Goal: Task Accomplishment & Management: Manage account settings

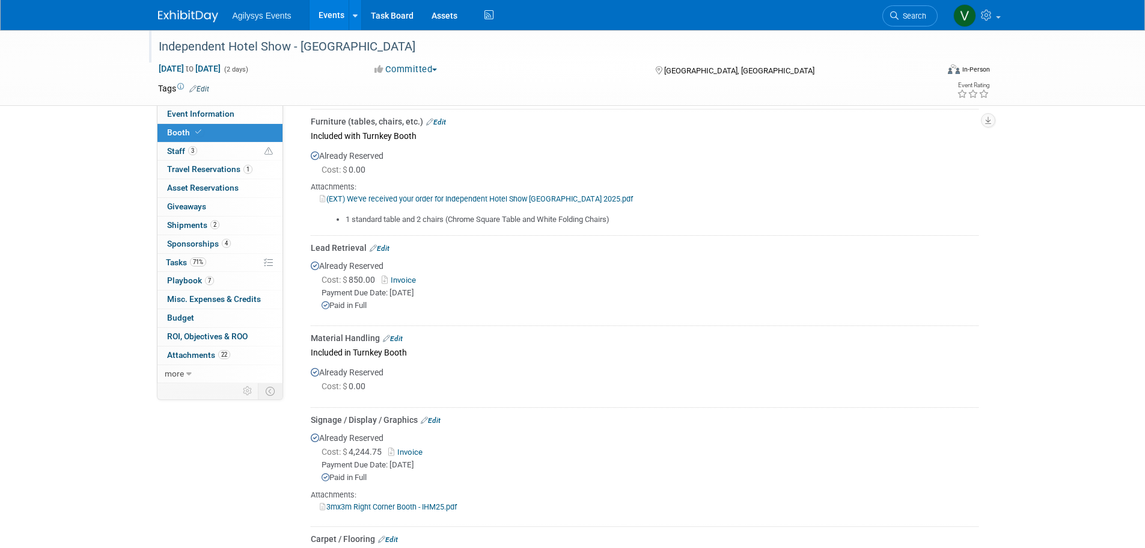
scroll to position [781, 0]
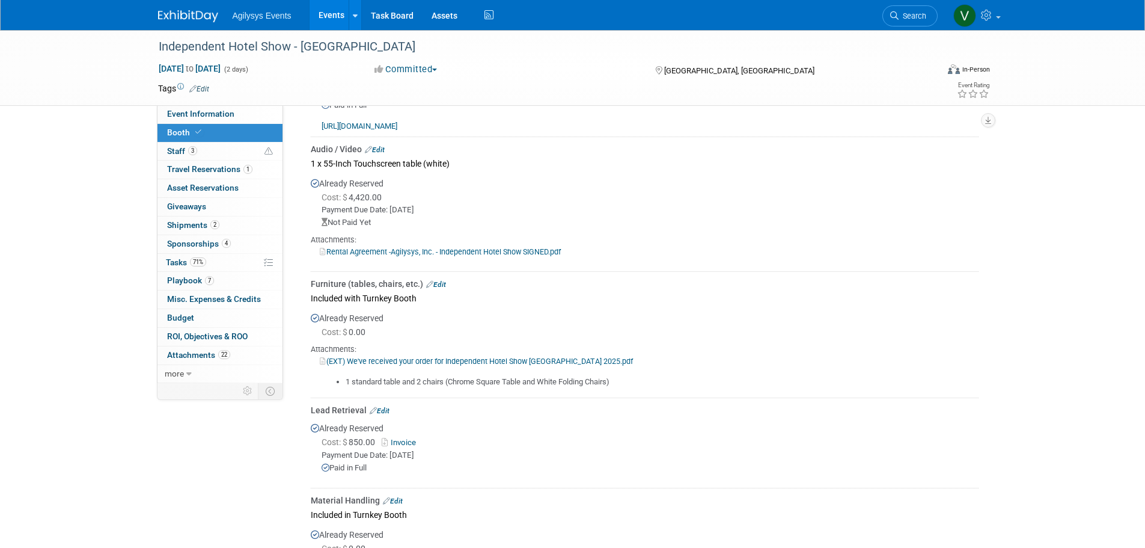
click at [210, 14] on img at bounding box center [188, 16] width 60 height 12
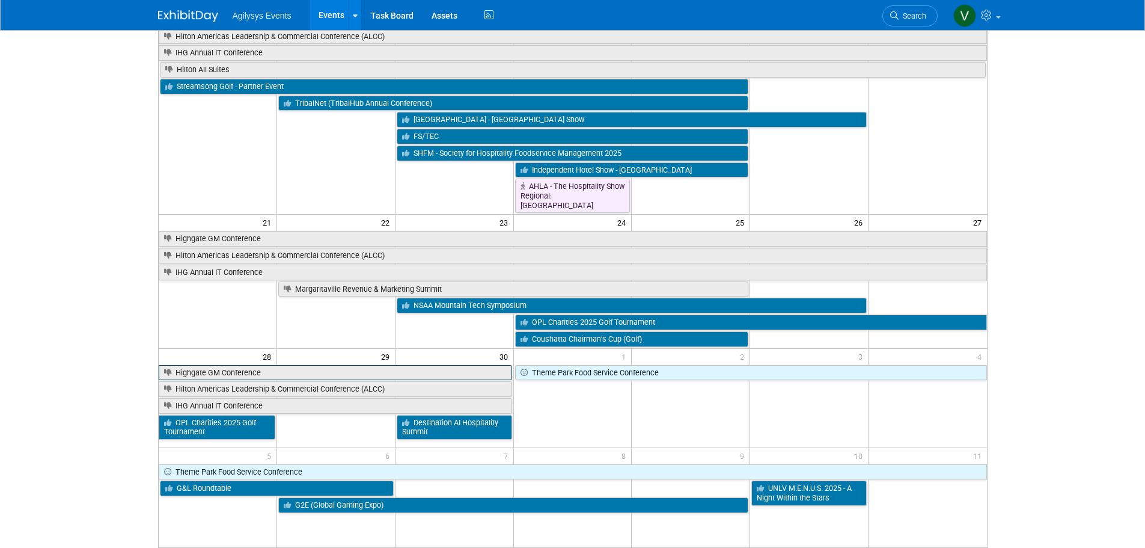
scroll to position [355, 0]
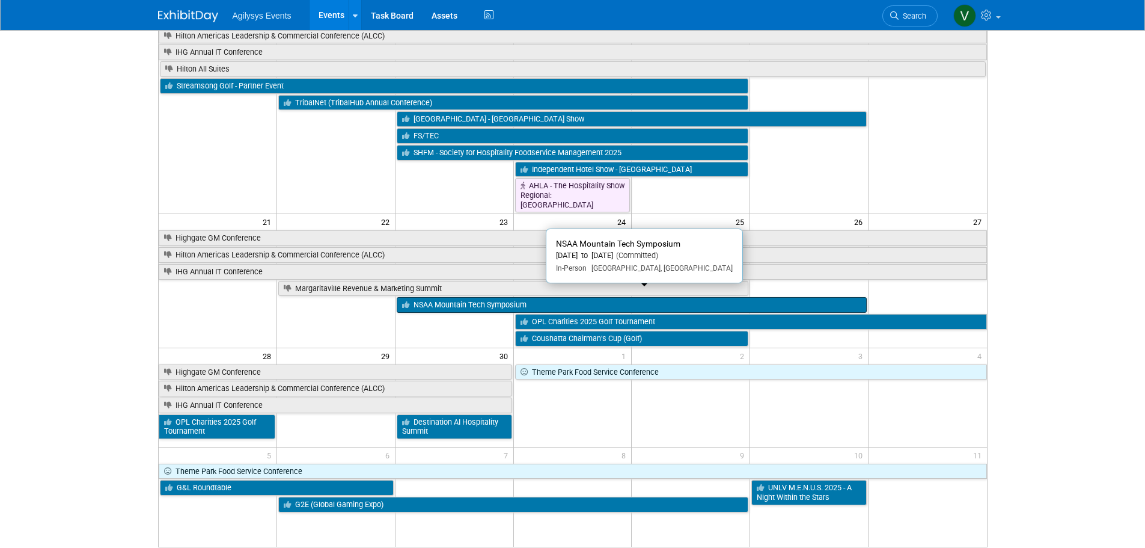
click at [477, 301] on link "NSAA Mountain Tech Symposium" at bounding box center [632, 305] width 470 height 16
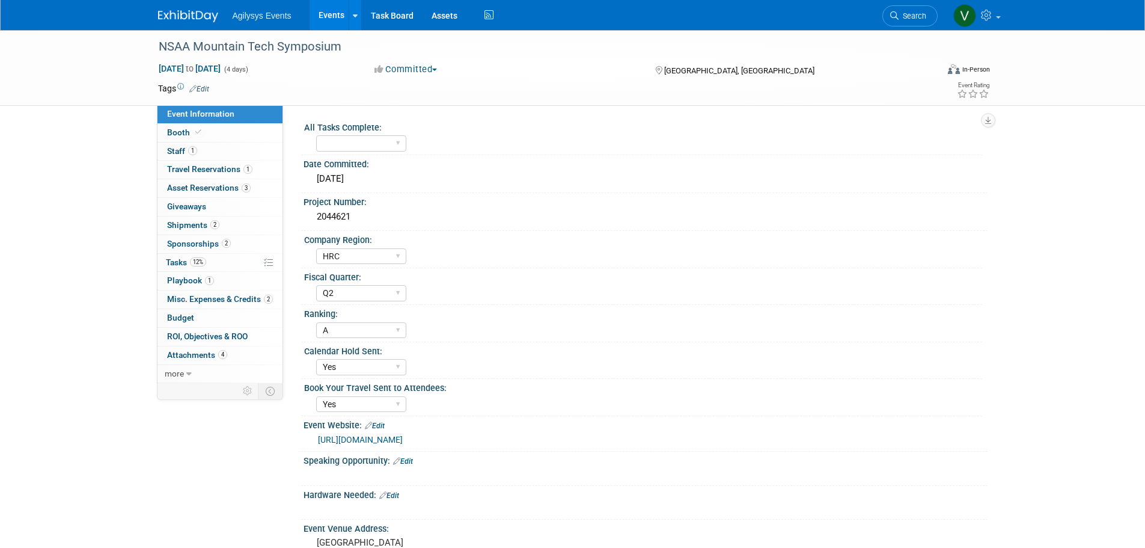
select select "HRC"
select select "Q2"
select select "A"
select select "Yes"
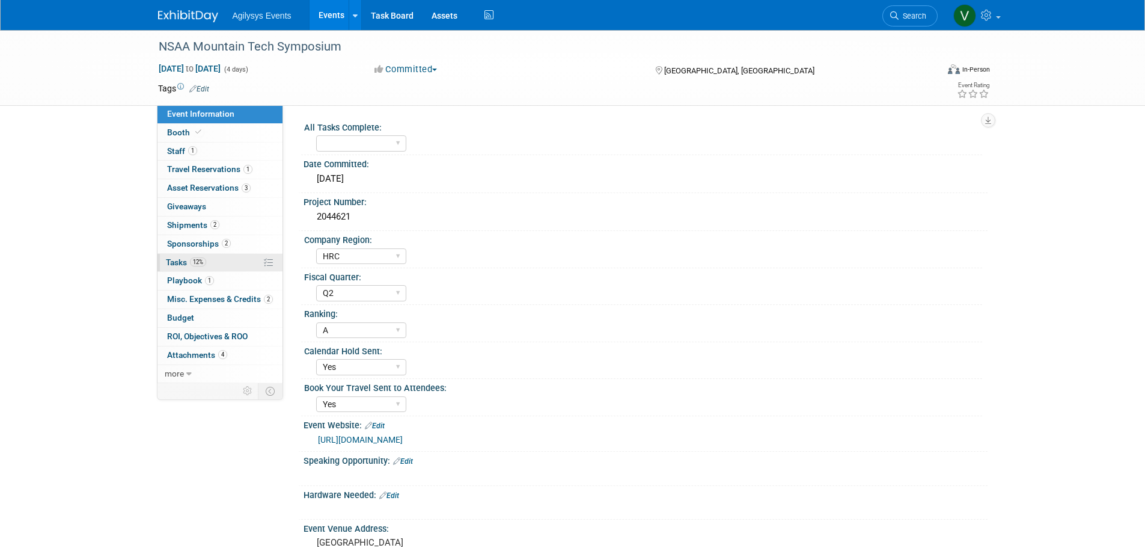
click at [174, 256] on link "12% Tasks 12%" at bounding box center [220, 263] width 125 height 18
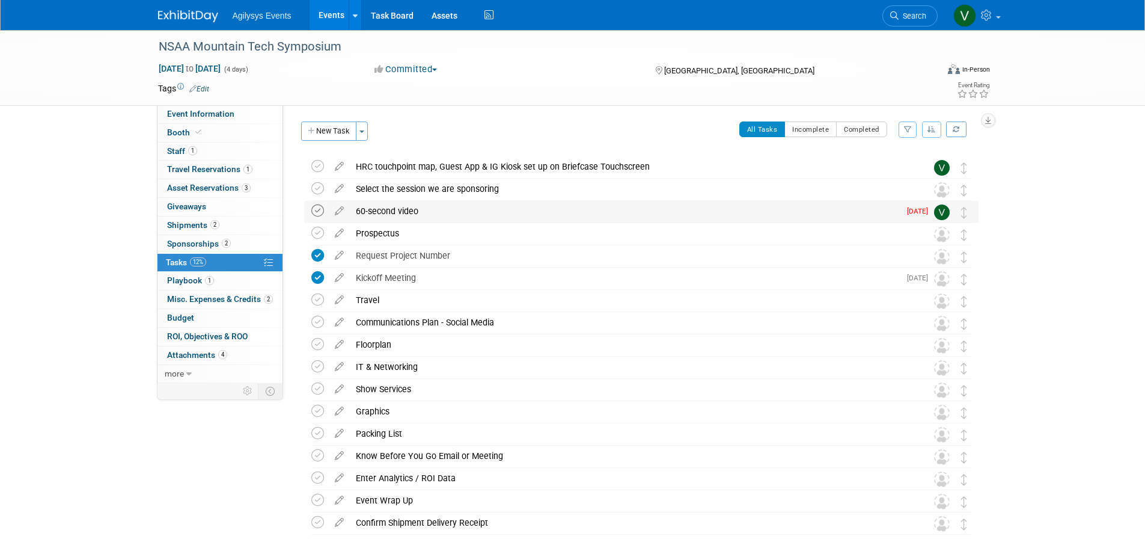
click at [319, 212] on icon at bounding box center [317, 210] width 13 height 13
click at [1105, 210] on div "NSAA Mountain Tech Symposium Sep 23, 2025 to Sep 26, 2025 (4 days) Sep 23, 2025…" at bounding box center [572, 319] width 1145 height 578
drag, startPoint x: 194, startPoint y: 130, endPoint x: 198, endPoint y: 156, distance: 26.2
click at [195, 130] on icon at bounding box center [198, 132] width 6 height 7
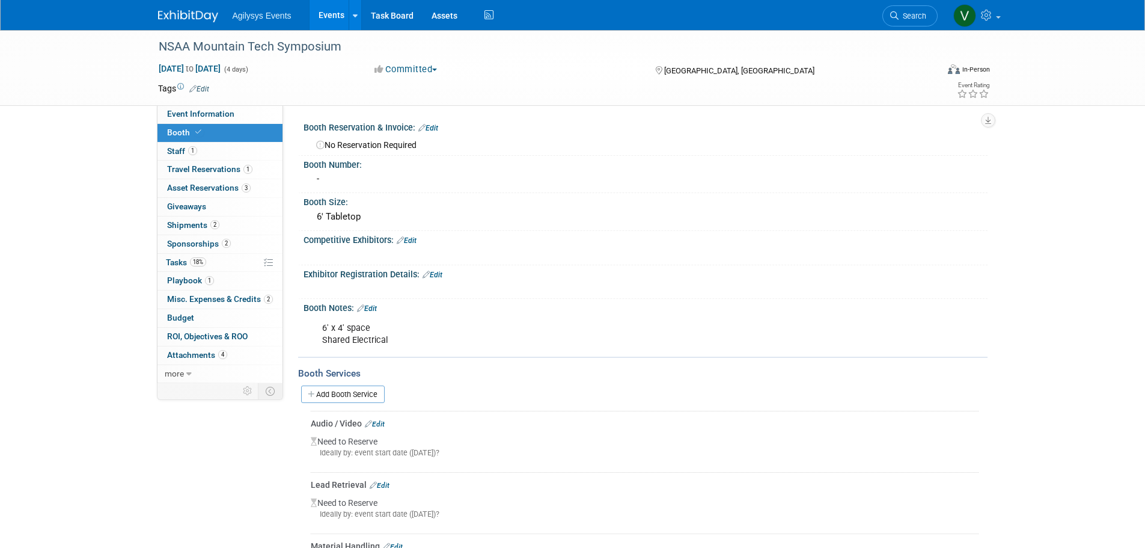
click at [187, 13] on img at bounding box center [188, 16] width 60 height 12
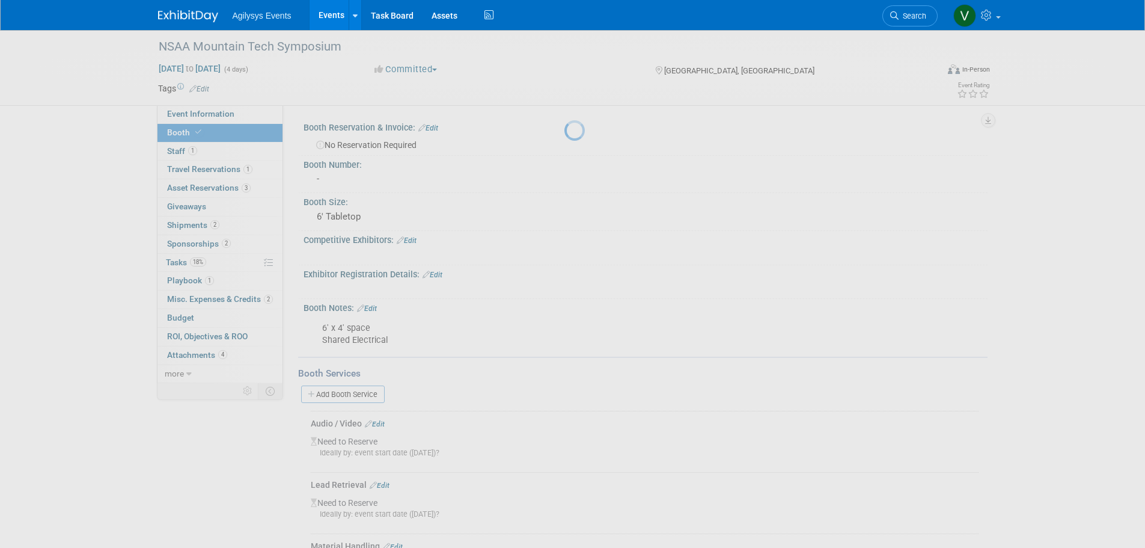
click at [187, 13] on img at bounding box center [188, 16] width 60 height 12
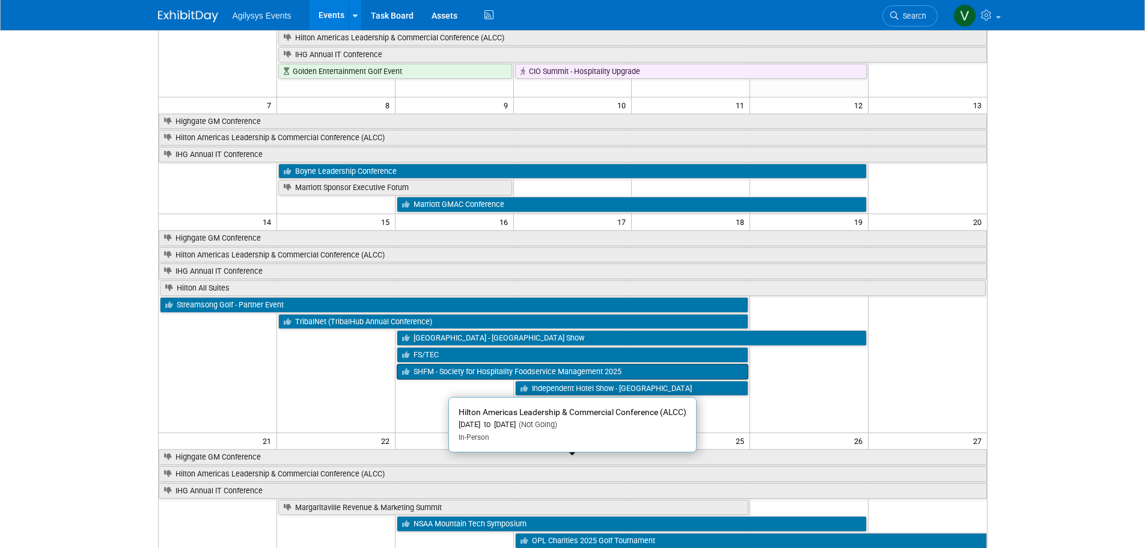
scroll to position [180, 0]
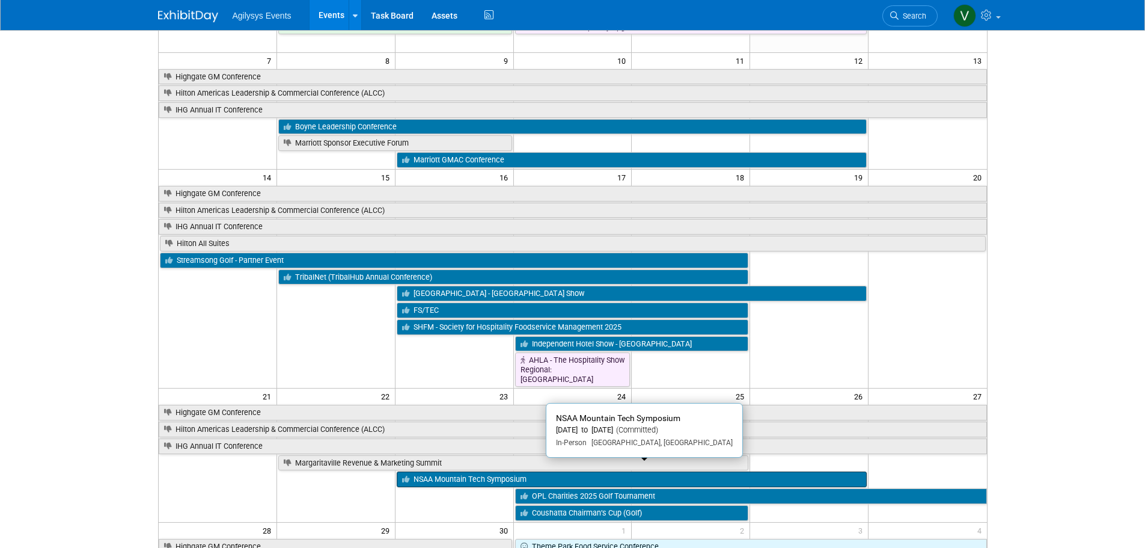
click at [463, 471] on link "NSAA Mountain Tech Symposium" at bounding box center [632, 479] width 470 height 16
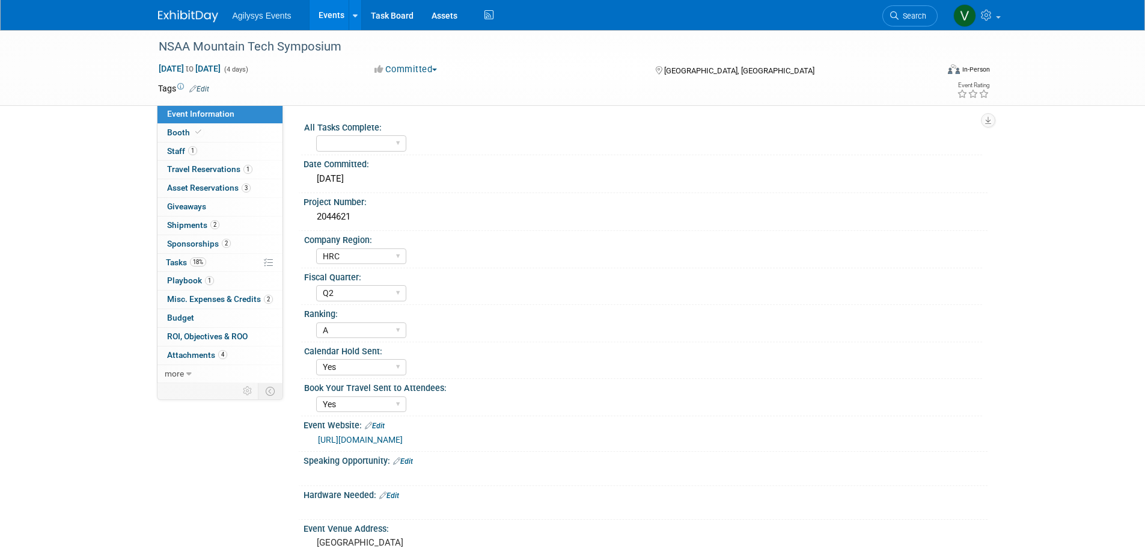
select select "HRC"
select select "Q2"
select select "A"
select select "Yes"
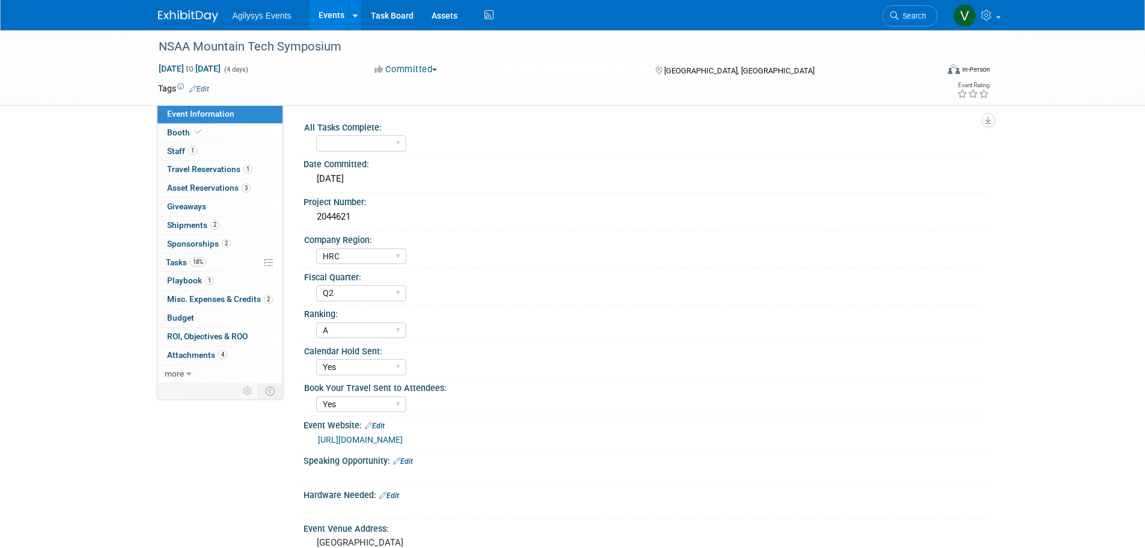
click at [463, 473] on div at bounding box center [585, 475] width 542 height 12
click at [185, 158] on link "1 Staff 1" at bounding box center [220, 151] width 125 height 18
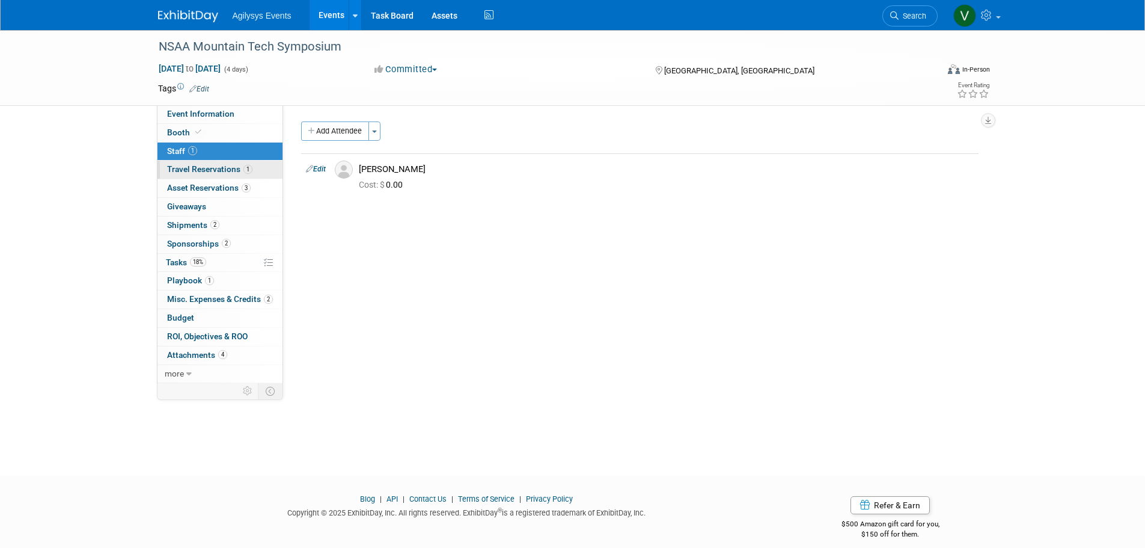
click at [191, 168] on span "Travel Reservations 1" at bounding box center [209, 169] width 85 height 10
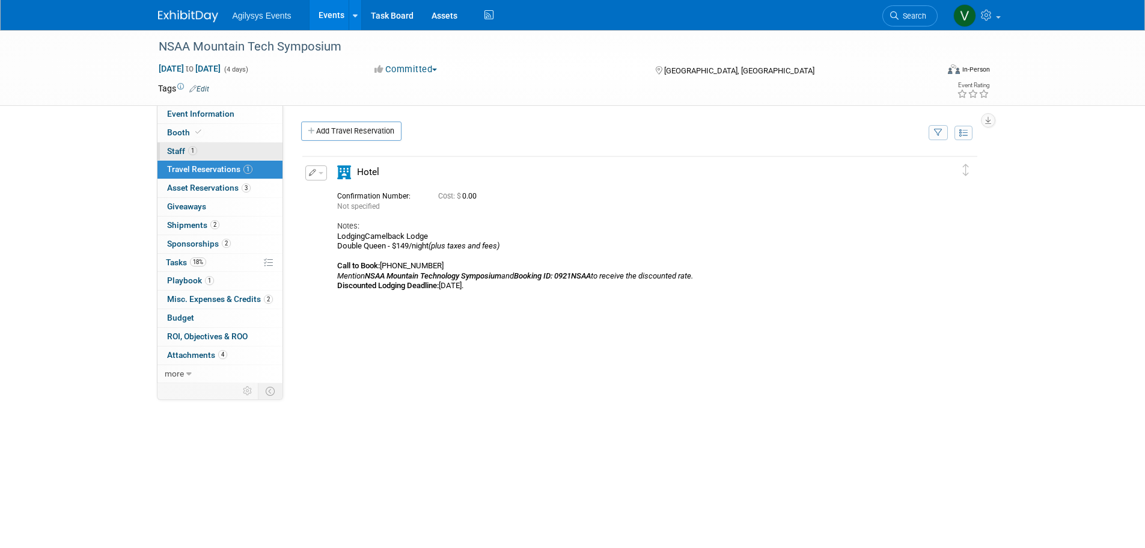
click at [185, 149] on span "Staff 1" at bounding box center [182, 151] width 30 height 10
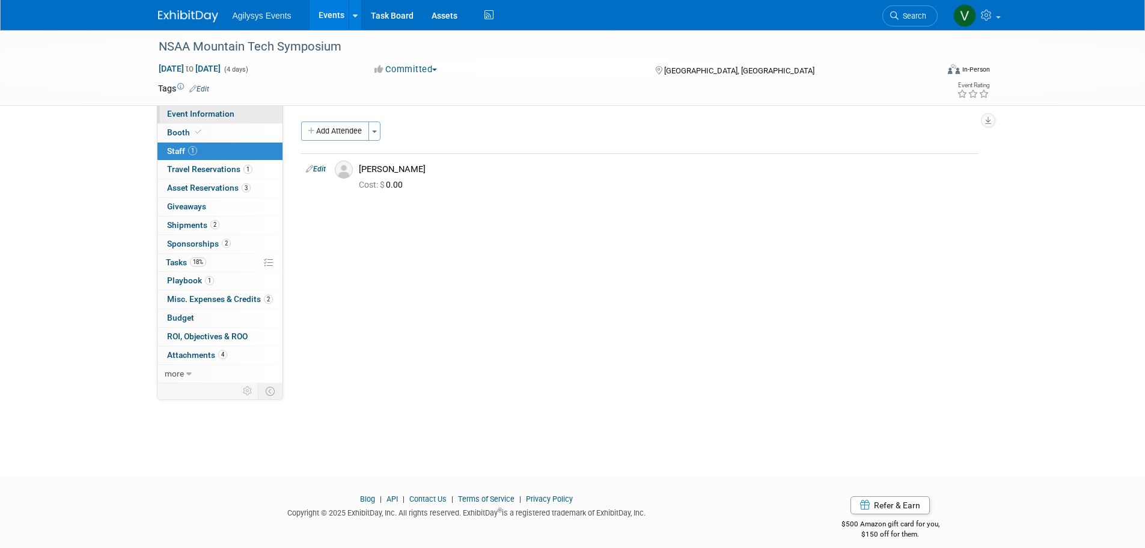
click at [232, 112] on span "Event Information" at bounding box center [200, 114] width 67 height 10
select select "HRC"
select select "Q2"
select select "A"
select select "Yes"
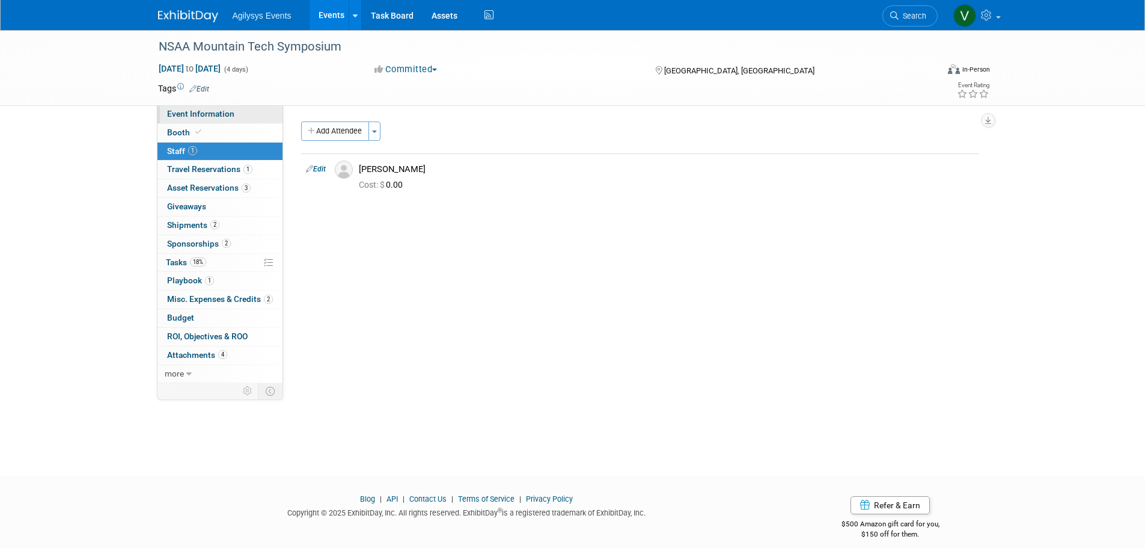
select select "Yes"
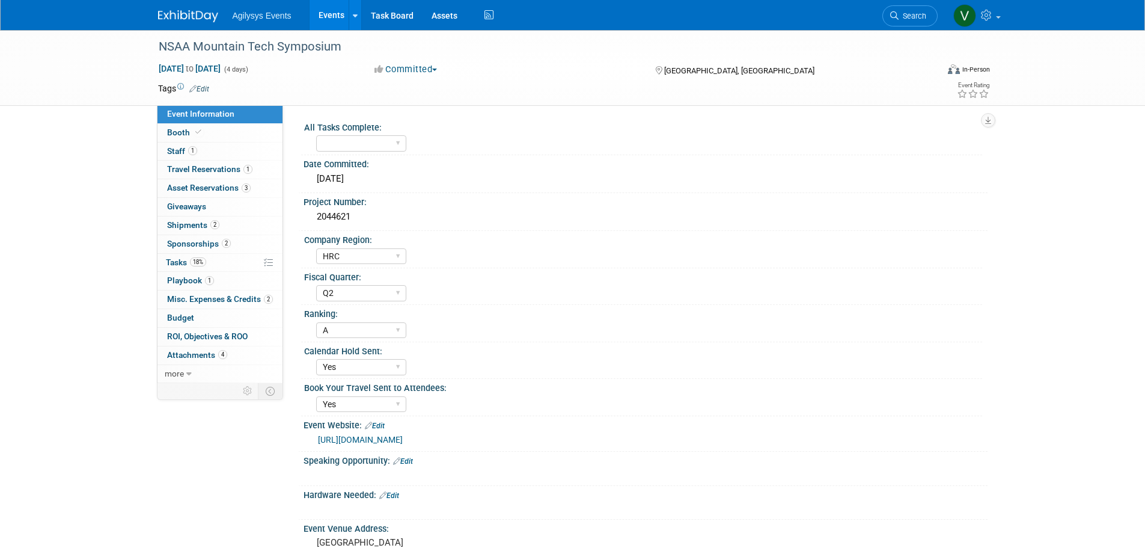
click at [188, 17] on img at bounding box center [188, 16] width 60 height 12
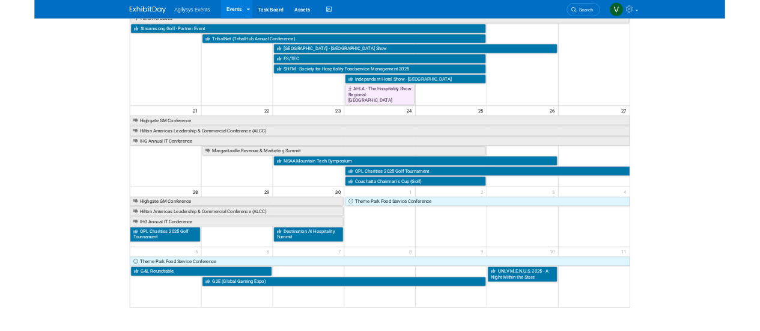
scroll to position [415, 0]
